Goal: Check status: Check status

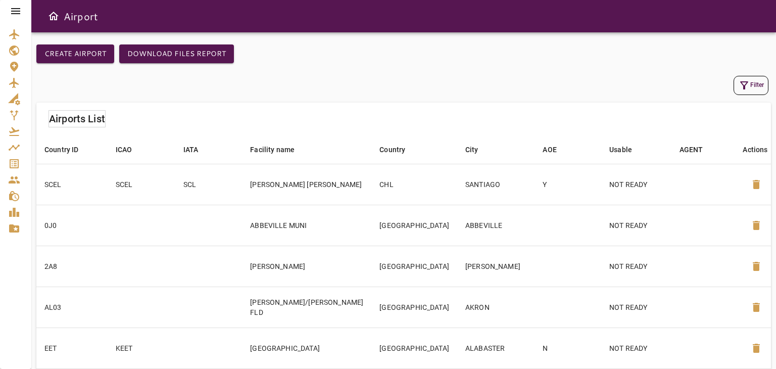
click at [426, 75] on div "Filter" at bounding box center [403, 85] width 735 height 24
click at [16, 163] on icon "Service Orders" at bounding box center [14, 163] width 9 height 9
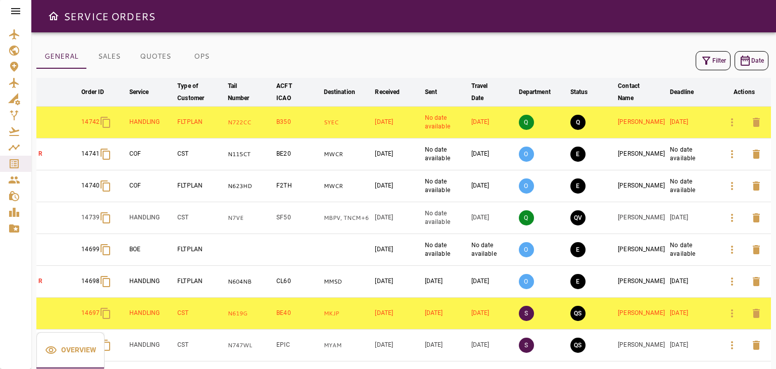
click at [717, 66] on button "Filter" at bounding box center [713, 60] width 35 height 19
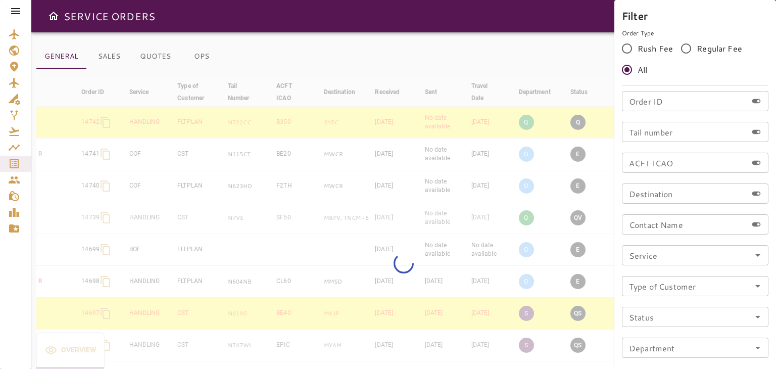
click at [677, 105] on input "Order ID" at bounding box center [684, 101] width 125 height 20
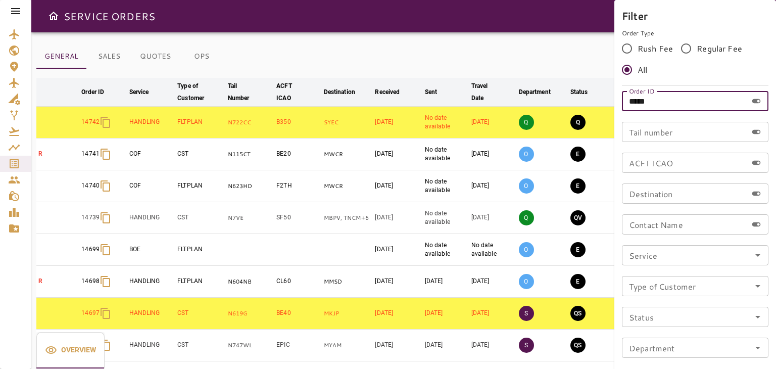
type input "*****"
drag, startPoint x: 668, startPoint y: 98, endPoint x: 564, endPoint y: 89, distance: 104.5
click at [564, 89] on div "Filter Order Type Rush Fee Regular Fee All Order ID ***** Order ID Tail number …" at bounding box center [388, 184] width 776 height 369
click at [555, 37] on div at bounding box center [388, 184] width 776 height 369
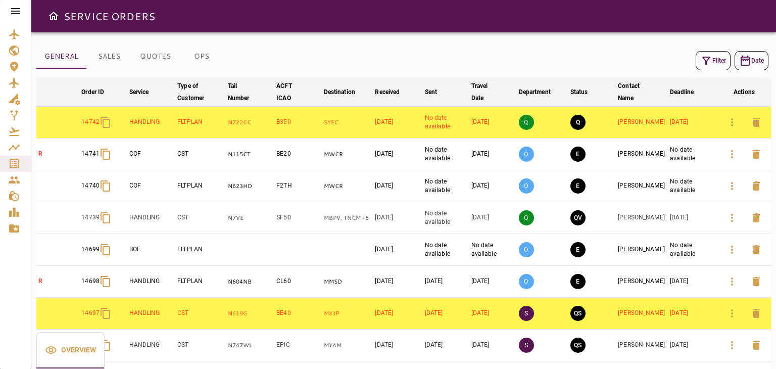
click at [704, 69] on button "Filter" at bounding box center [713, 60] width 35 height 19
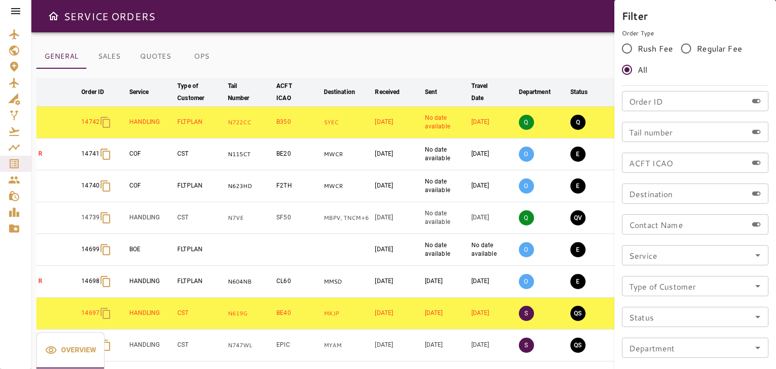
click at [600, 53] on div at bounding box center [388, 184] width 776 height 369
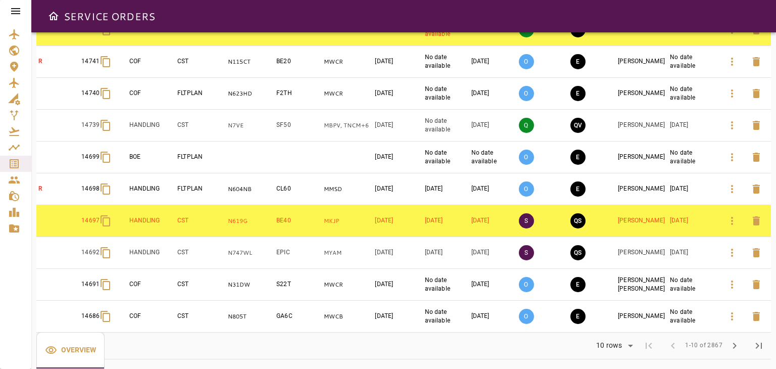
scroll to position [94, 0]
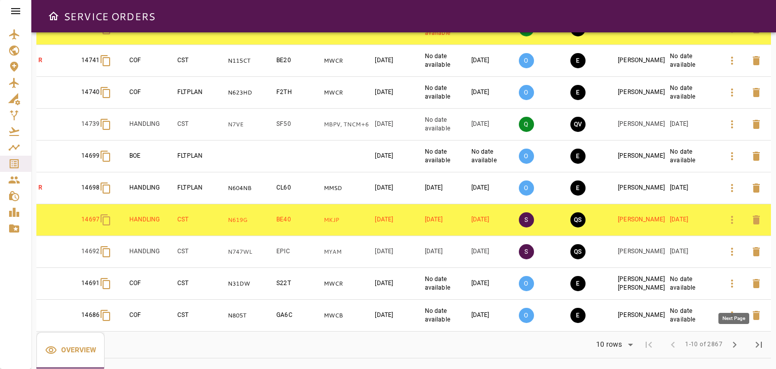
click at [734, 345] on span "chevron_right" at bounding box center [735, 345] width 12 height 12
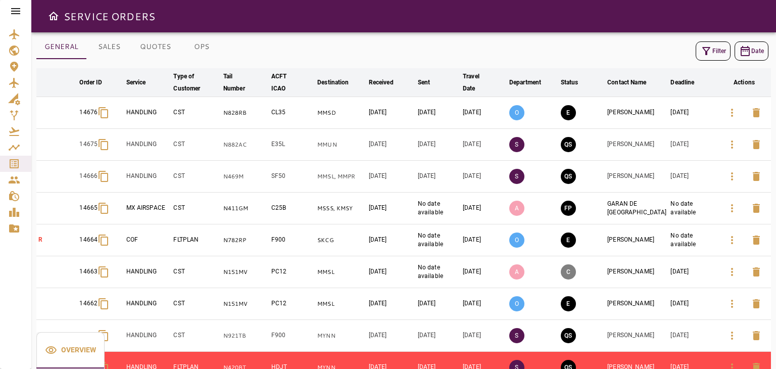
scroll to position [0, 0]
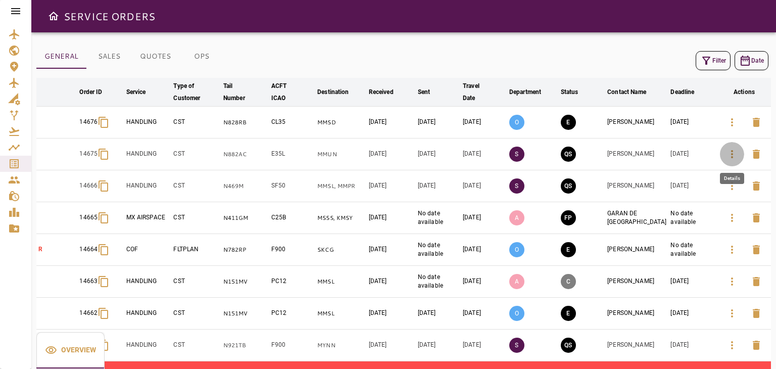
click at [726, 154] on icon "button" at bounding box center [732, 154] width 12 height 12
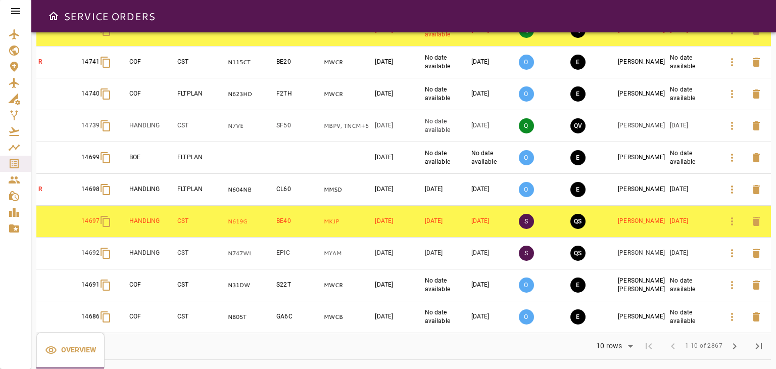
scroll to position [94, 0]
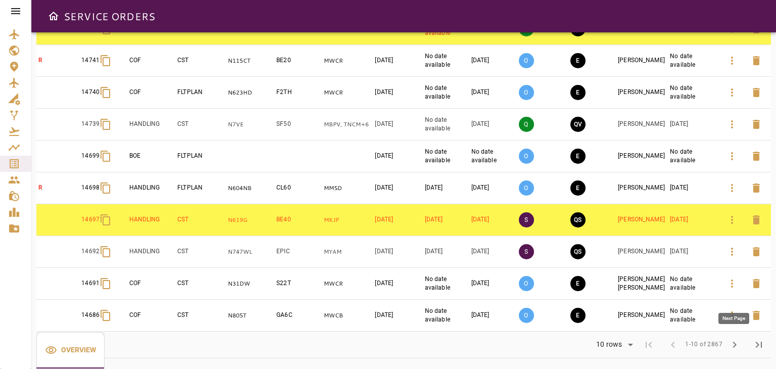
click at [735, 342] on span "chevron_right" at bounding box center [735, 345] width 12 height 12
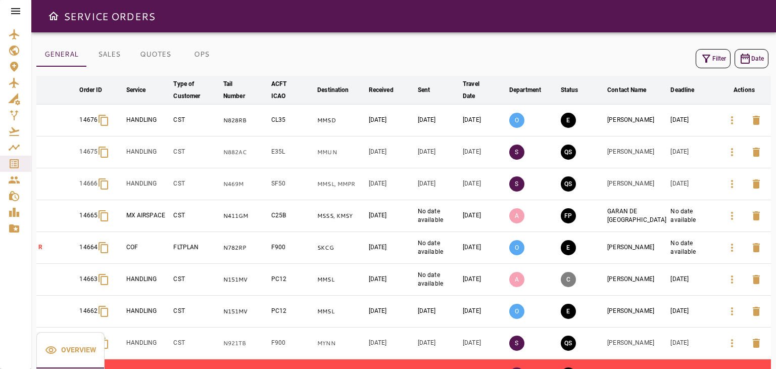
scroll to position [0, 0]
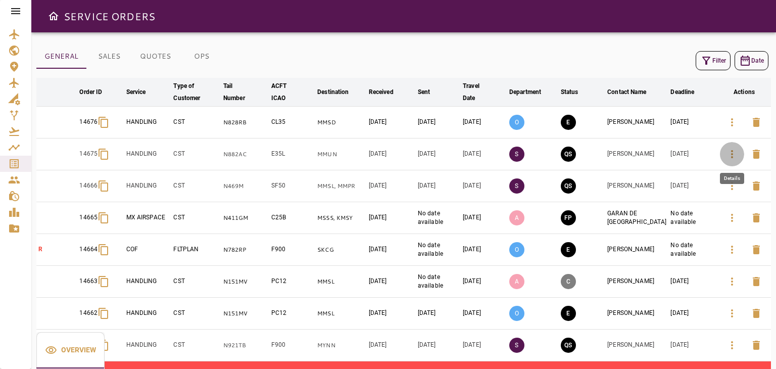
click at [725, 155] on button "button" at bounding box center [732, 154] width 24 height 24
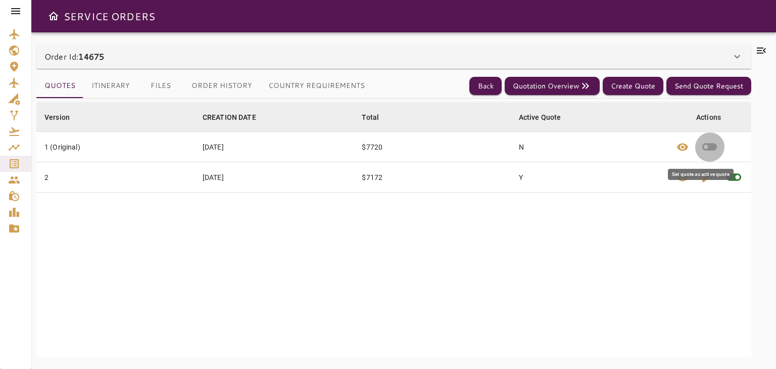
click at [703, 146] on icon "button" at bounding box center [710, 148] width 15 height 8
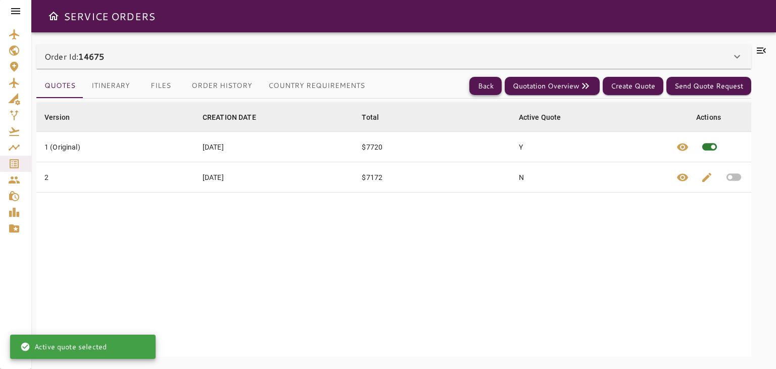
click at [480, 85] on button "Back" at bounding box center [486, 86] width 32 height 19
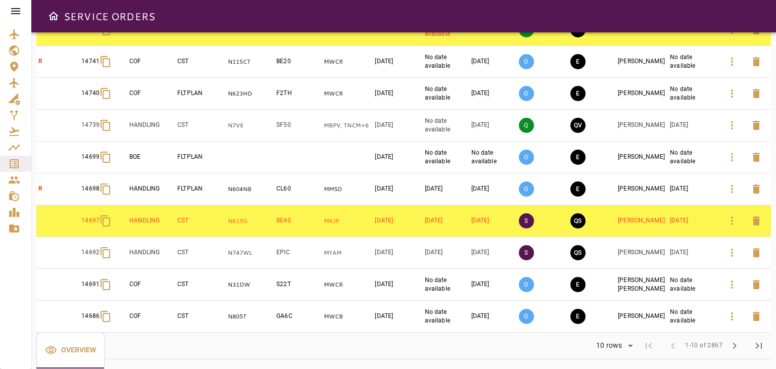
scroll to position [94, 0]
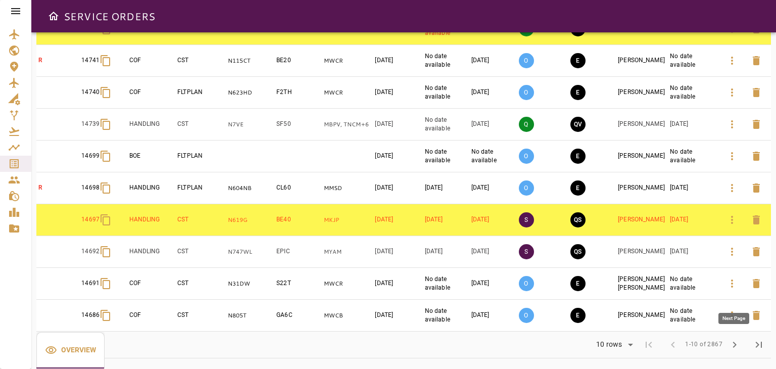
click at [739, 344] on span "chevron_right" at bounding box center [735, 345] width 12 height 12
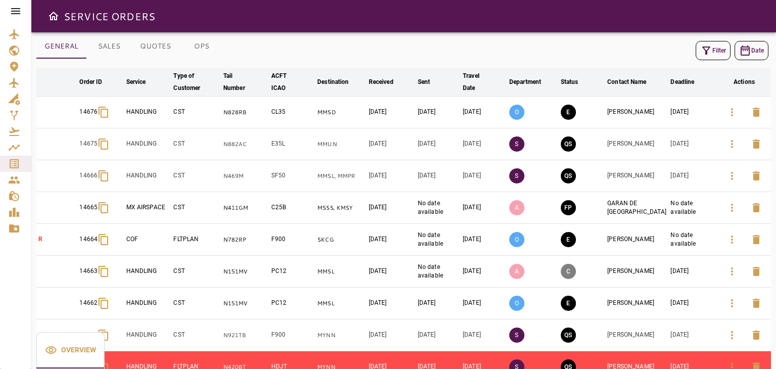
scroll to position [0, 0]
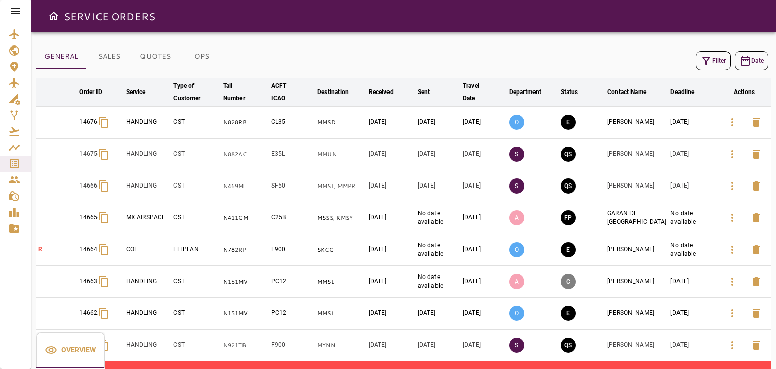
click at [727, 152] on icon "button" at bounding box center [732, 154] width 12 height 12
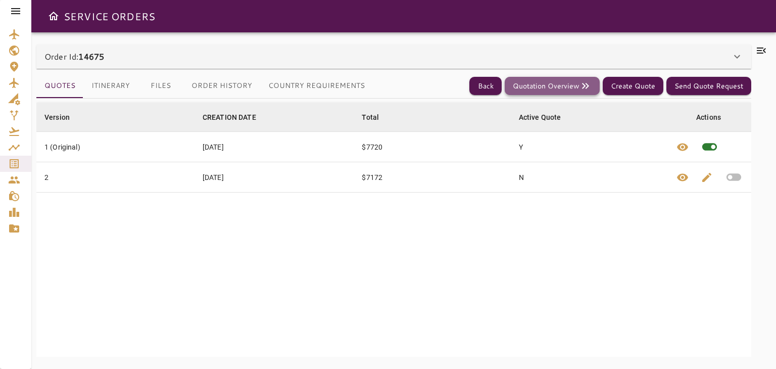
click at [592, 89] on button "Quotation Overview" at bounding box center [552, 86] width 95 height 19
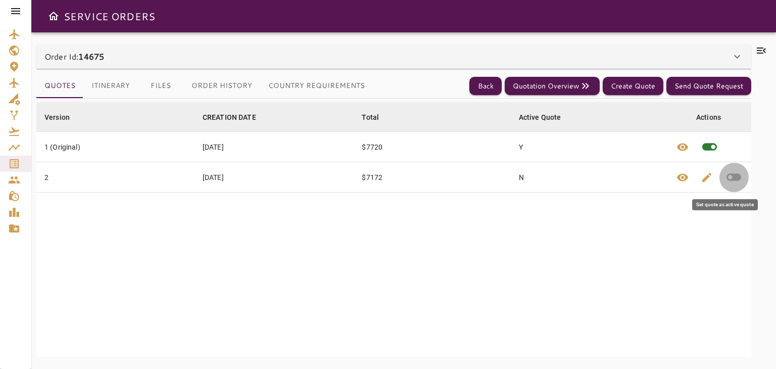
click at [731, 178] on icon "button" at bounding box center [734, 178] width 15 height 8
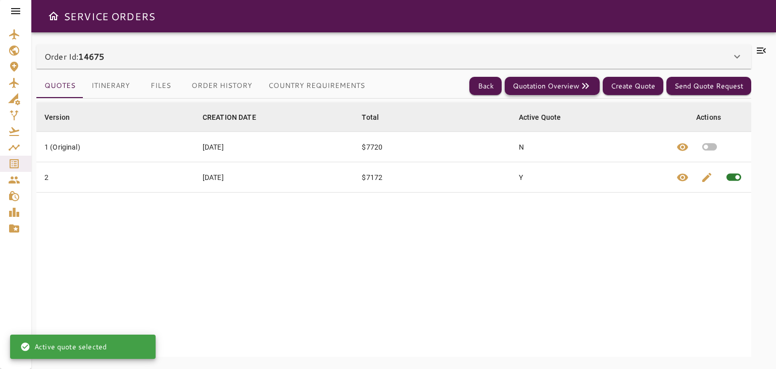
click at [578, 93] on button "Quotation Overview" at bounding box center [552, 86] width 95 height 19
click at [106, 83] on button "Itinerary" at bounding box center [110, 86] width 55 height 24
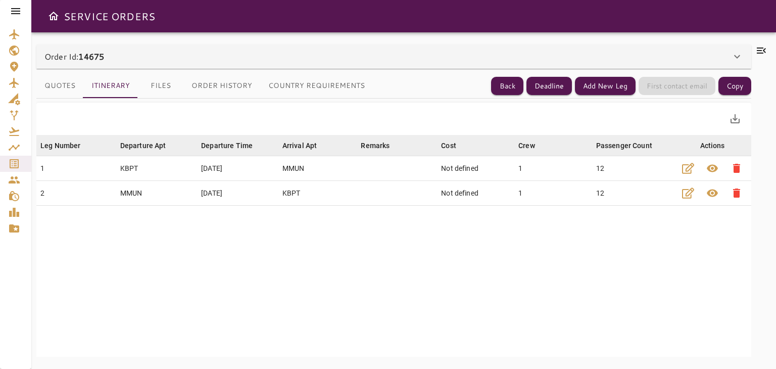
click at [60, 79] on button "Quotes" at bounding box center [59, 86] width 47 height 24
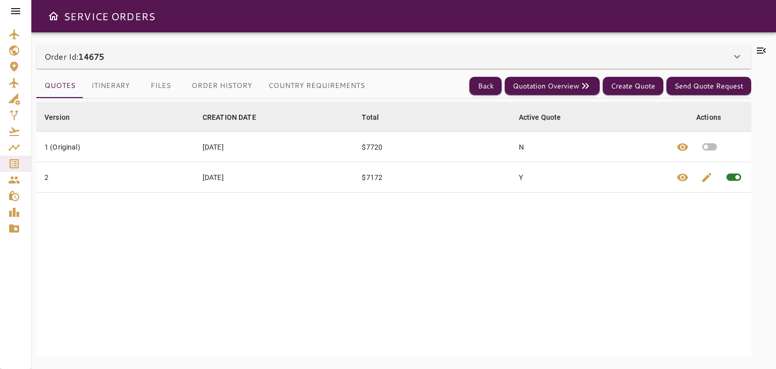
click at [706, 151] on icon "button" at bounding box center [710, 147] width 18 height 18
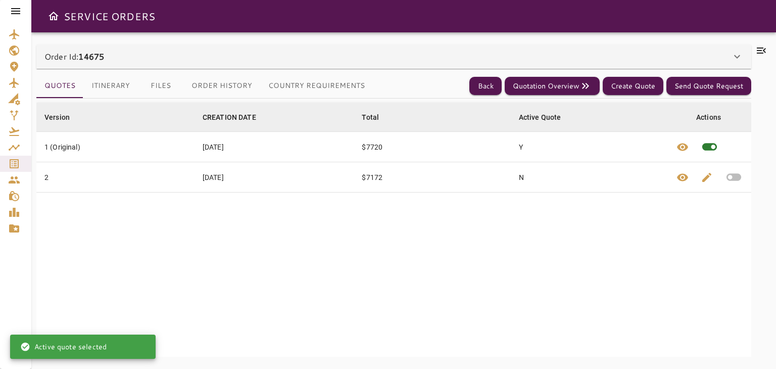
click at [111, 92] on button "Itinerary" at bounding box center [110, 86] width 55 height 24
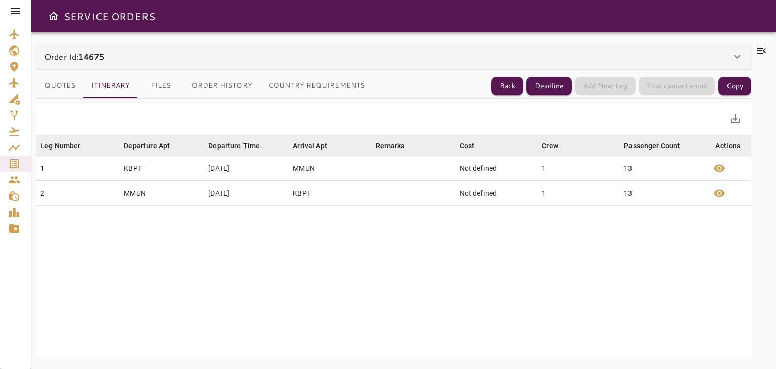
click at [65, 96] on button "Quotes" at bounding box center [59, 86] width 47 height 24
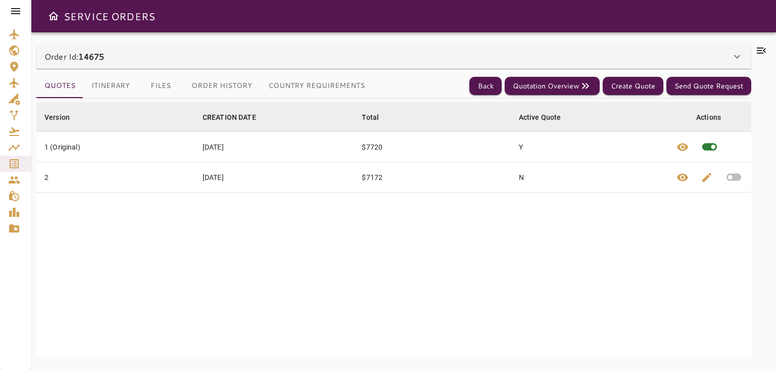
click at [738, 178] on button "button" at bounding box center [734, 177] width 30 height 30
click at [703, 143] on icon "button" at bounding box center [710, 147] width 18 height 18
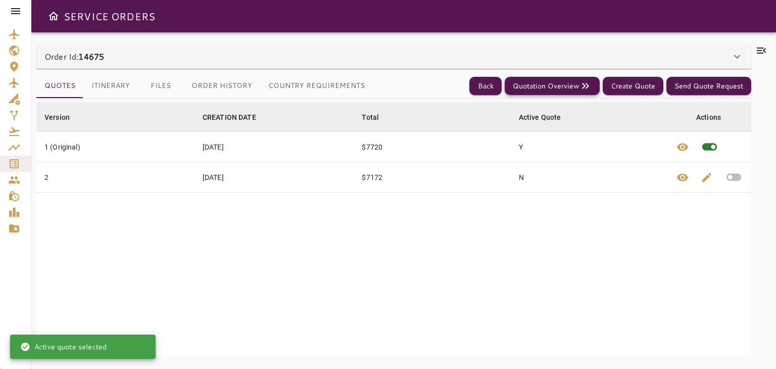
click at [568, 85] on button "Quotation Overview" at bounding box center [552, 86] width 95 height 19
click at [730, 176] on icon "button" at bounding box center [734, 178] width 15 height 8
click at [553, 83] on button "Quotation Overview" at bounding box center [552, 86] width 95 height 19
